Goal: Download file/media

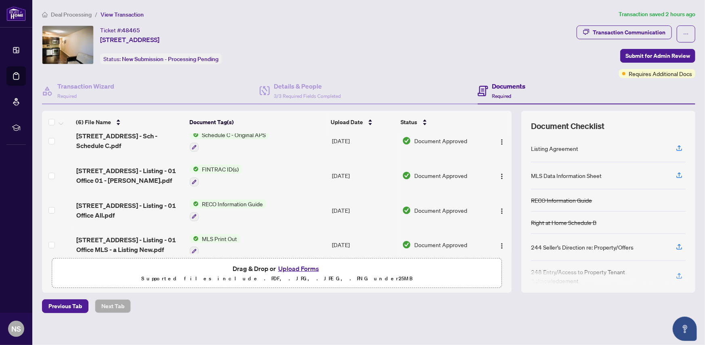
scroll to position [81, 0]
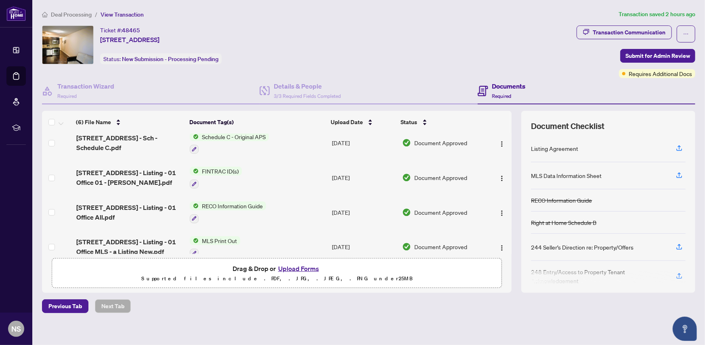
scroll to position [87, 0]
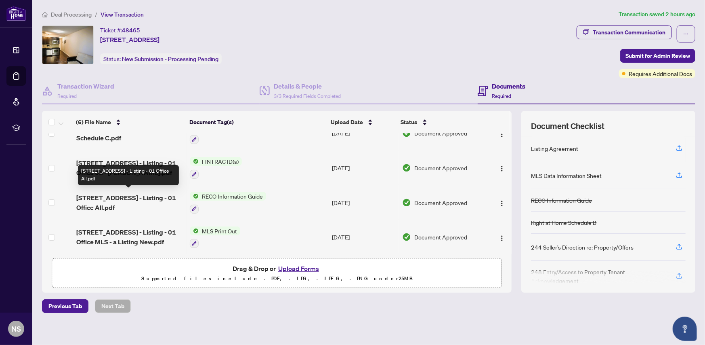
click at [156, 199] on span "[STREET_ADDRESS] - Listing - 01 Office All.pdf" at bounding box center [129, 202] width 107 height 19
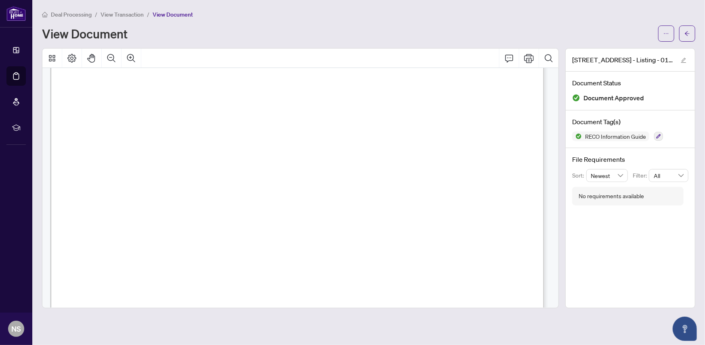
scroll to position [929, 0]
click at [110, 59] on icon "Zoom Out" at bounding box center [112, 58] width 10 height 10
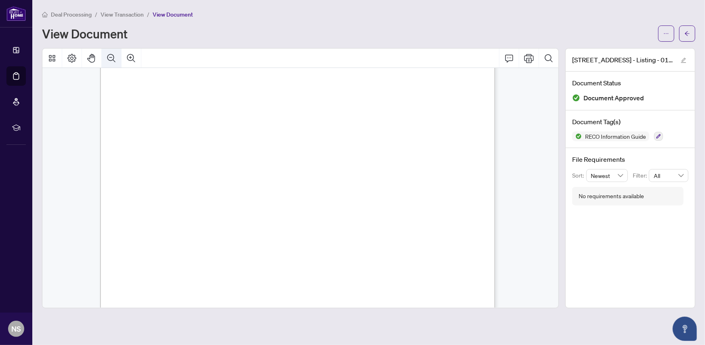
click at [110, 58] on icon "Zoom Out" at bounding box center [112, 58] width 10 height 10
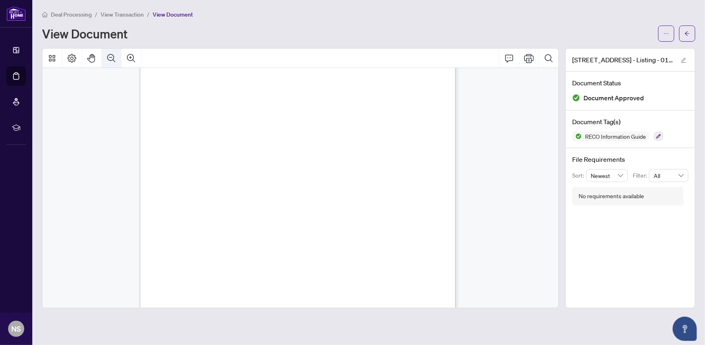
click at [109, 57] on icon "Zoom Out" at bounding box center [112, 58] width 10 height 10
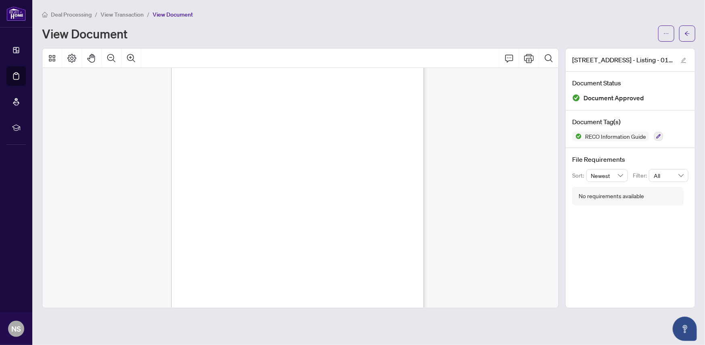
scroll to position [4386, 0]
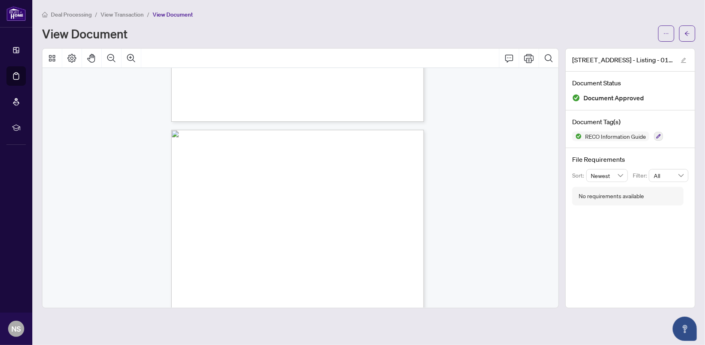
scroll to position [4346, 0]
